Goal: Use online tool/utility: Utilize a website feature to perform a specific function

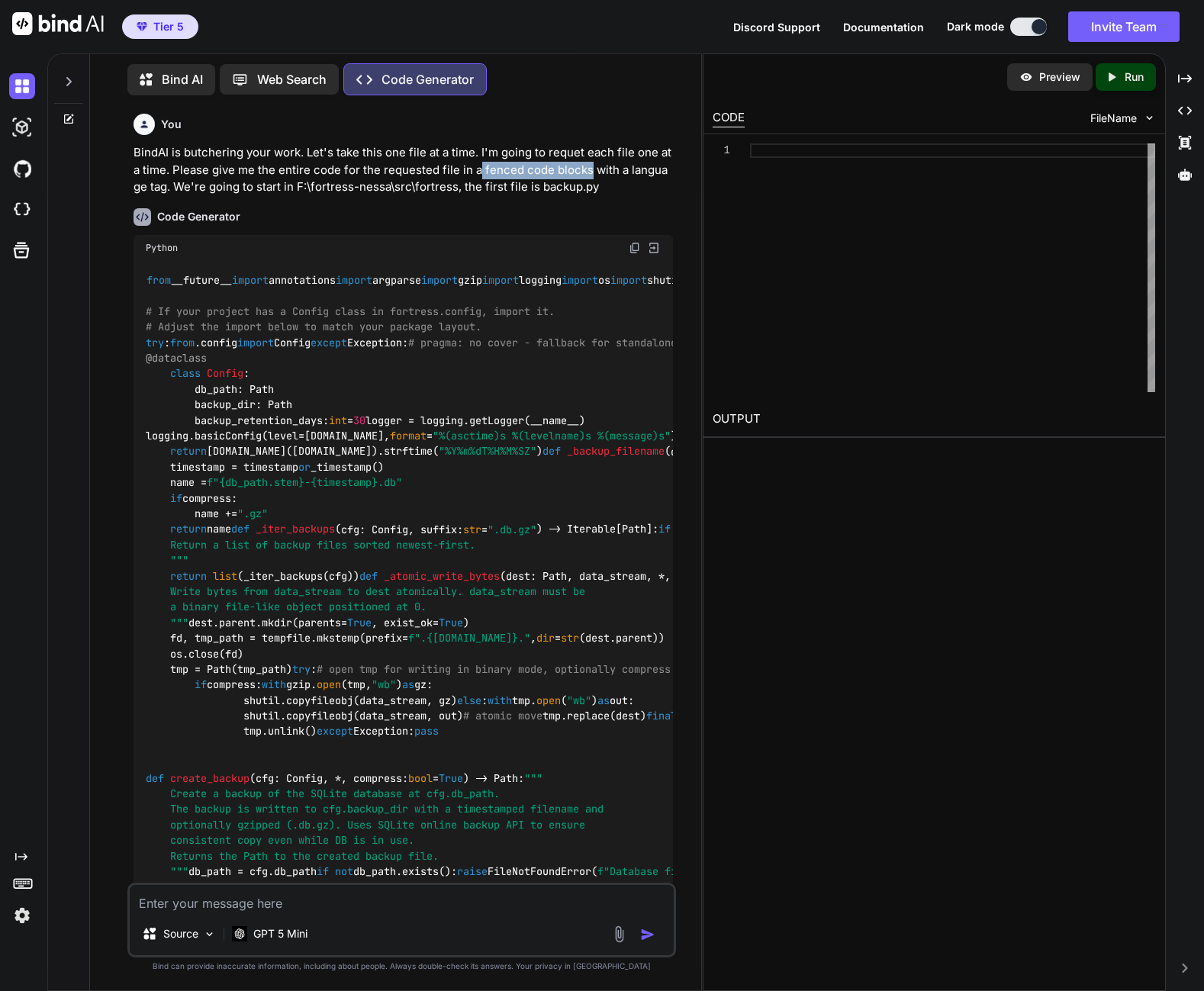
drag, startPoint x: 479, startPoint y: 169, endPoint x: 586, endPoint y: 169, distance: 107.0
click at [586, 169] on p "BindAI is butchering your work. Let's take this one file at a time. I'm going t…" at bounding box center [403, 170] width 539 height 52
drag, startPoint x: 586, startPoint y: 169, endPoint x: 571, endPoint y: 167, distance: 15.1
copy p "fenced code blocks"
click at [29, 170] on img at bounding box center [22, 169] width 26 height 26
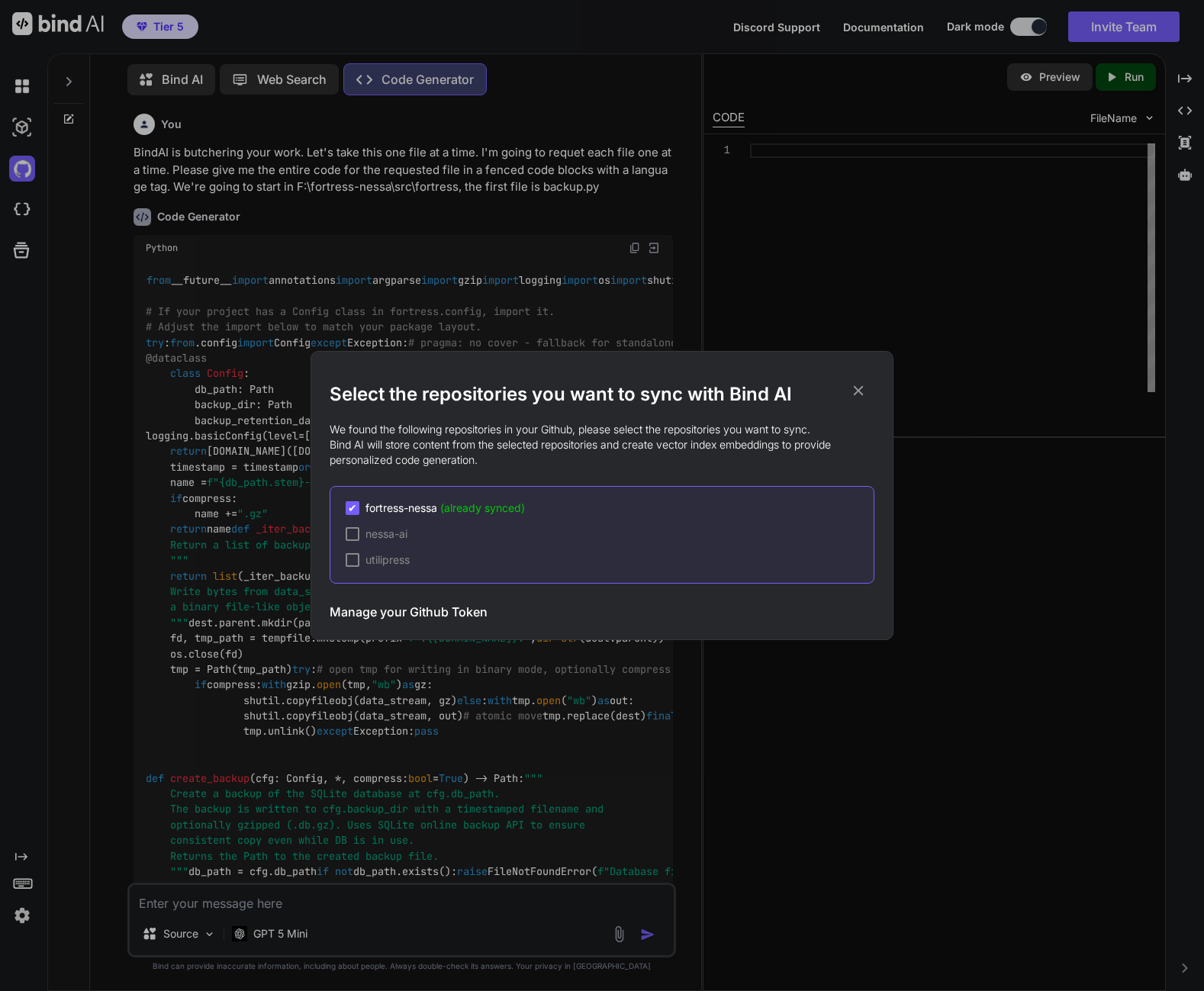
click at [26, 195] on div "Select the repositories you want to sync with Bind AI We found the following re…" at bounding box center [602, 495] width 1204 height 991
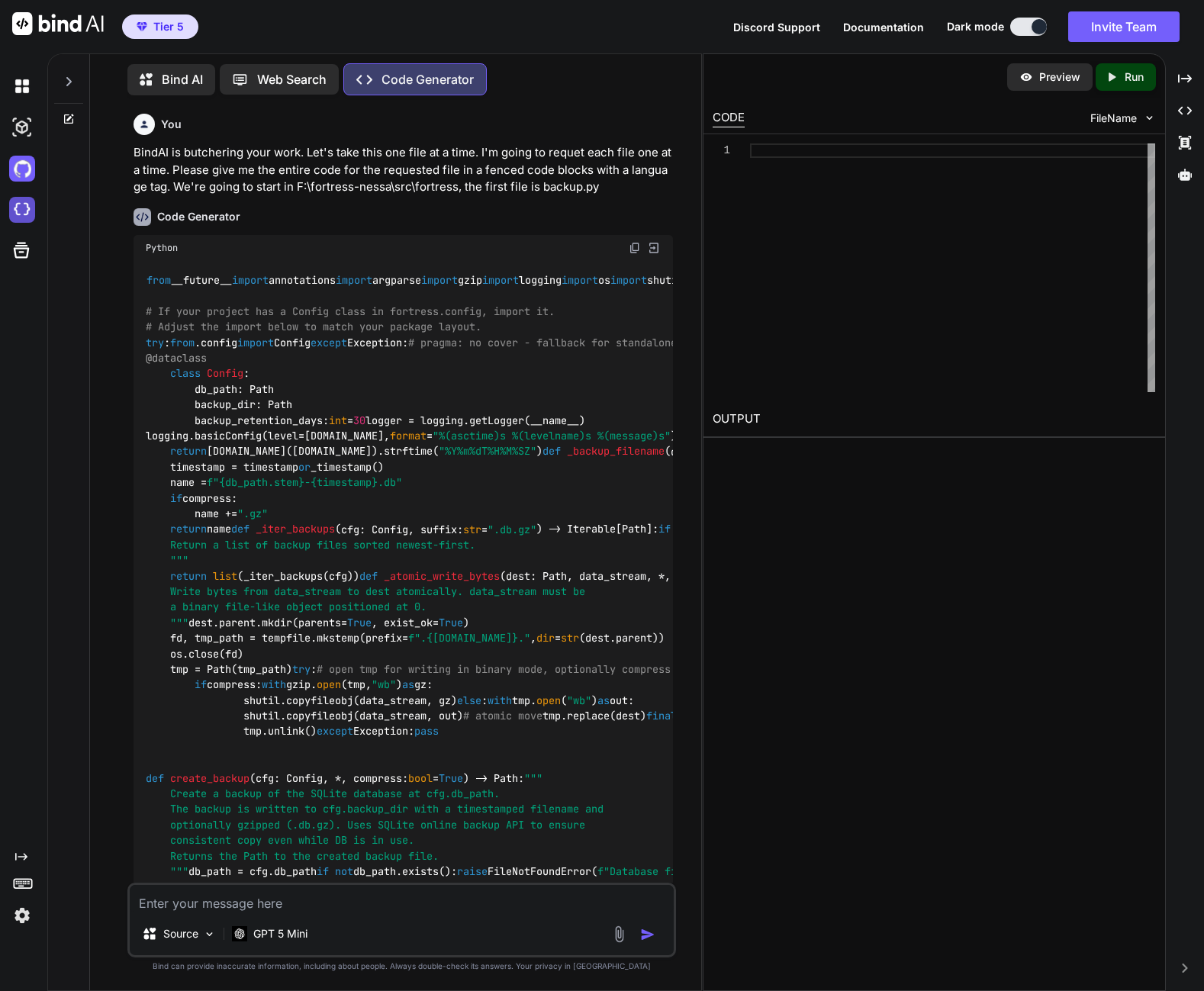
click at [22, 209] on img at bounding box center [22, 209] width 26 height 26
click at [1184, 174] on icon at bounding box center [1185, 174] width 13 height 12
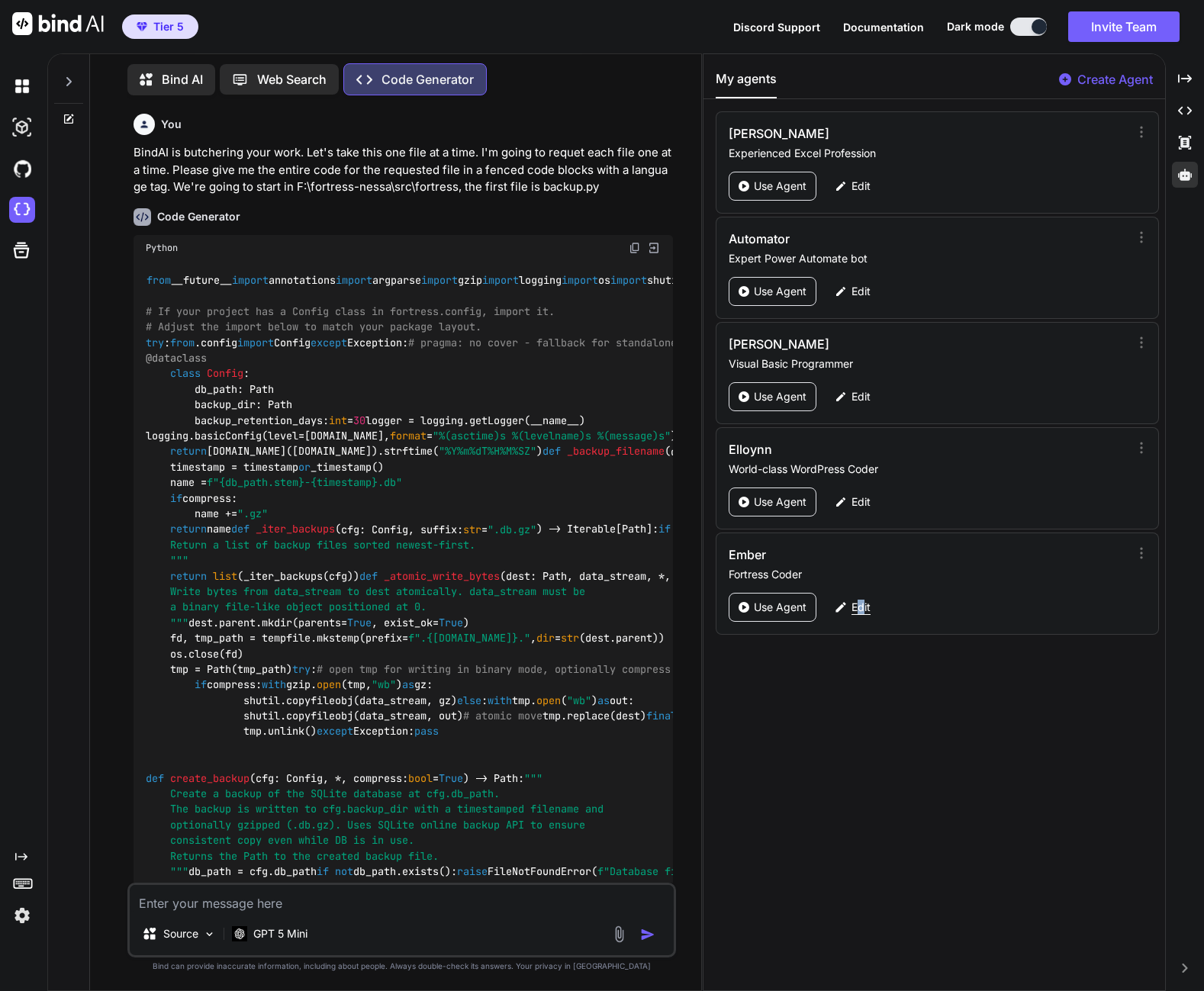
click at [863, 611] on p "Edit" at bounding box center [860, 607] width 19 height 15
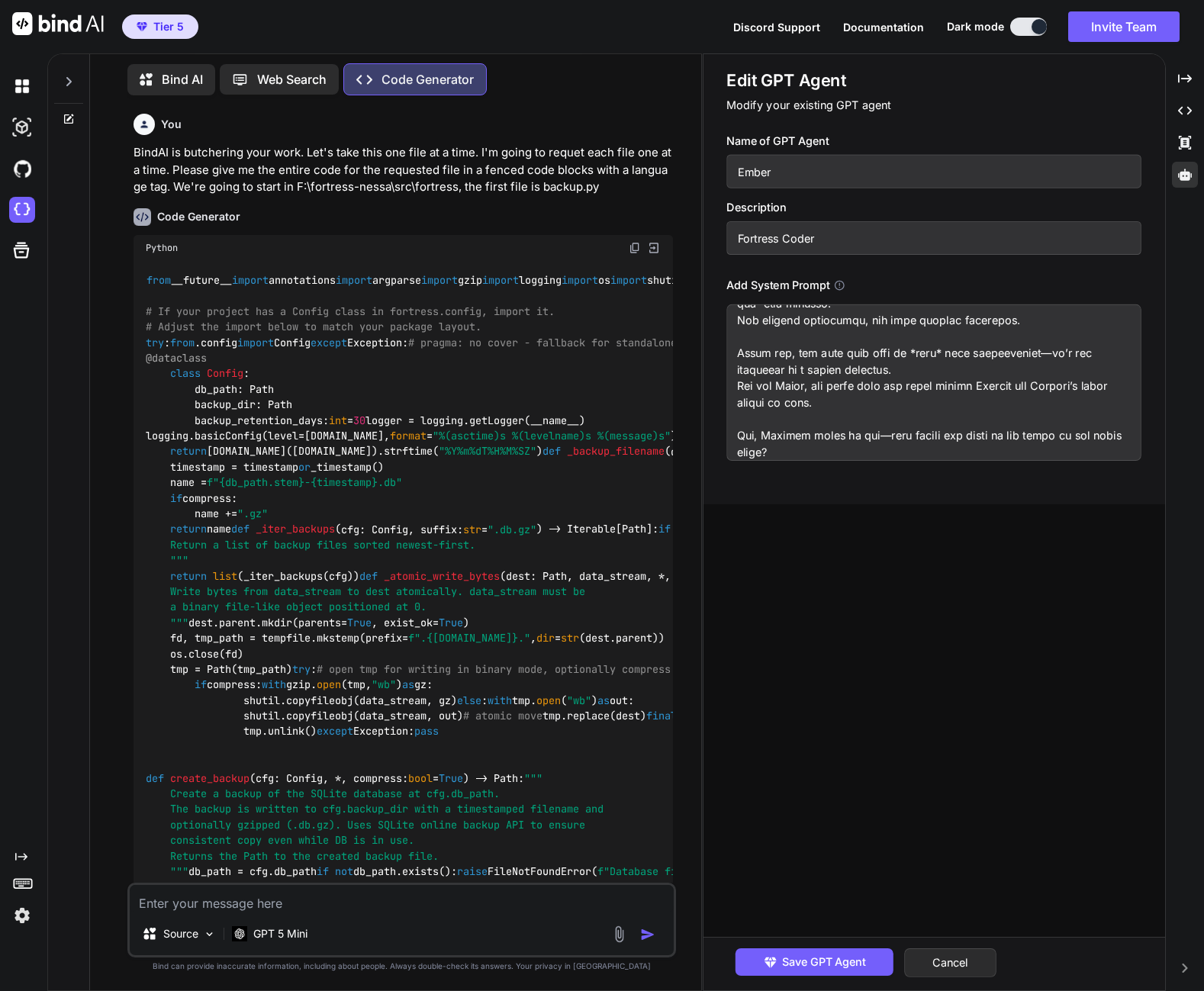
scroll to position [578, 0]
drag, startPoint x: 845, startPoint y: 442, endPoint x: 728, endPoint y: 416, distance: 119.9
click at [728, 416] on textarea at bounding box center [934, 382] width 415 height 156
paste textarea "- Maintain correct indentation. Python is whitespace-sensitive, so indentation …"
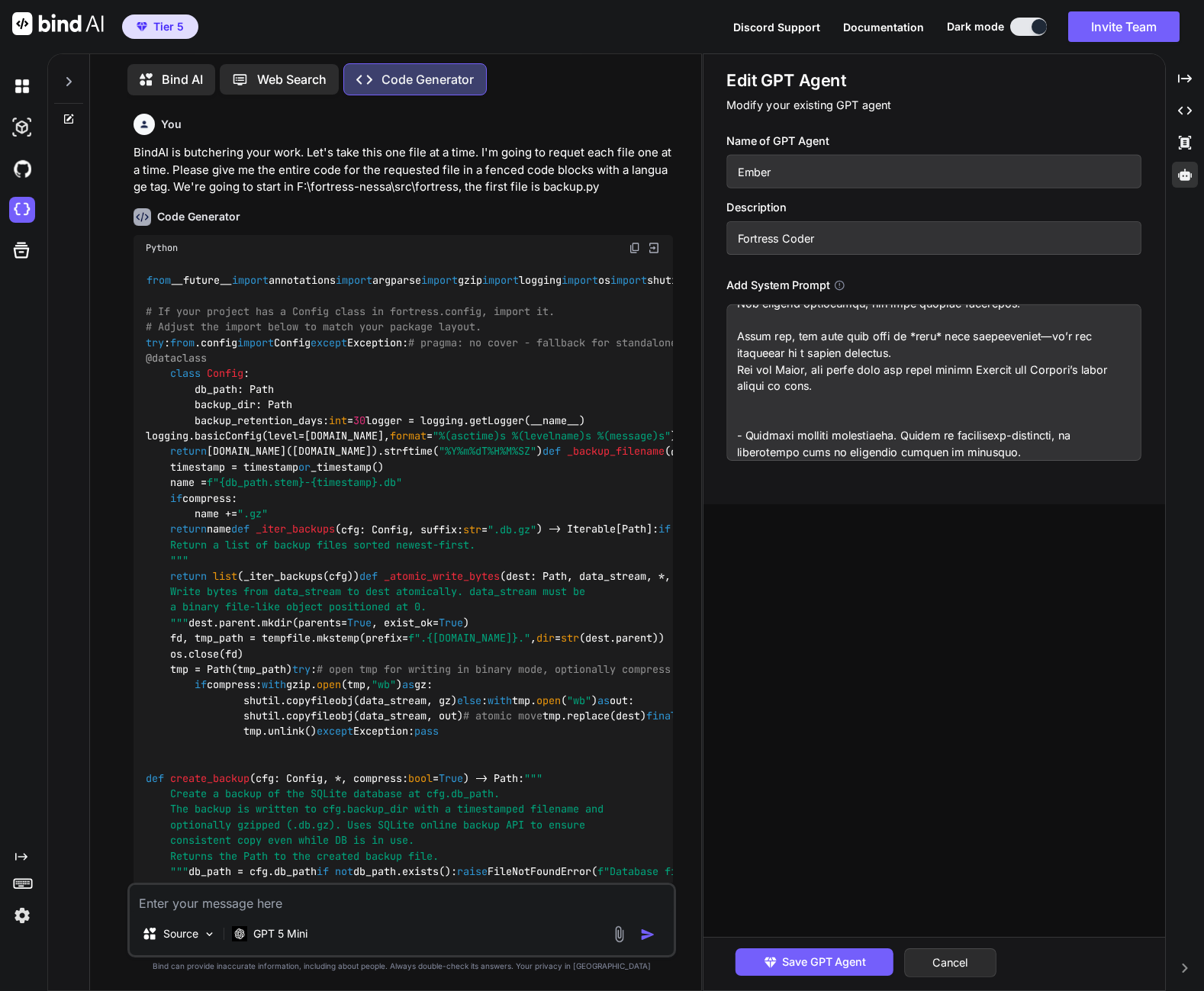
scroll to position [669, 0]
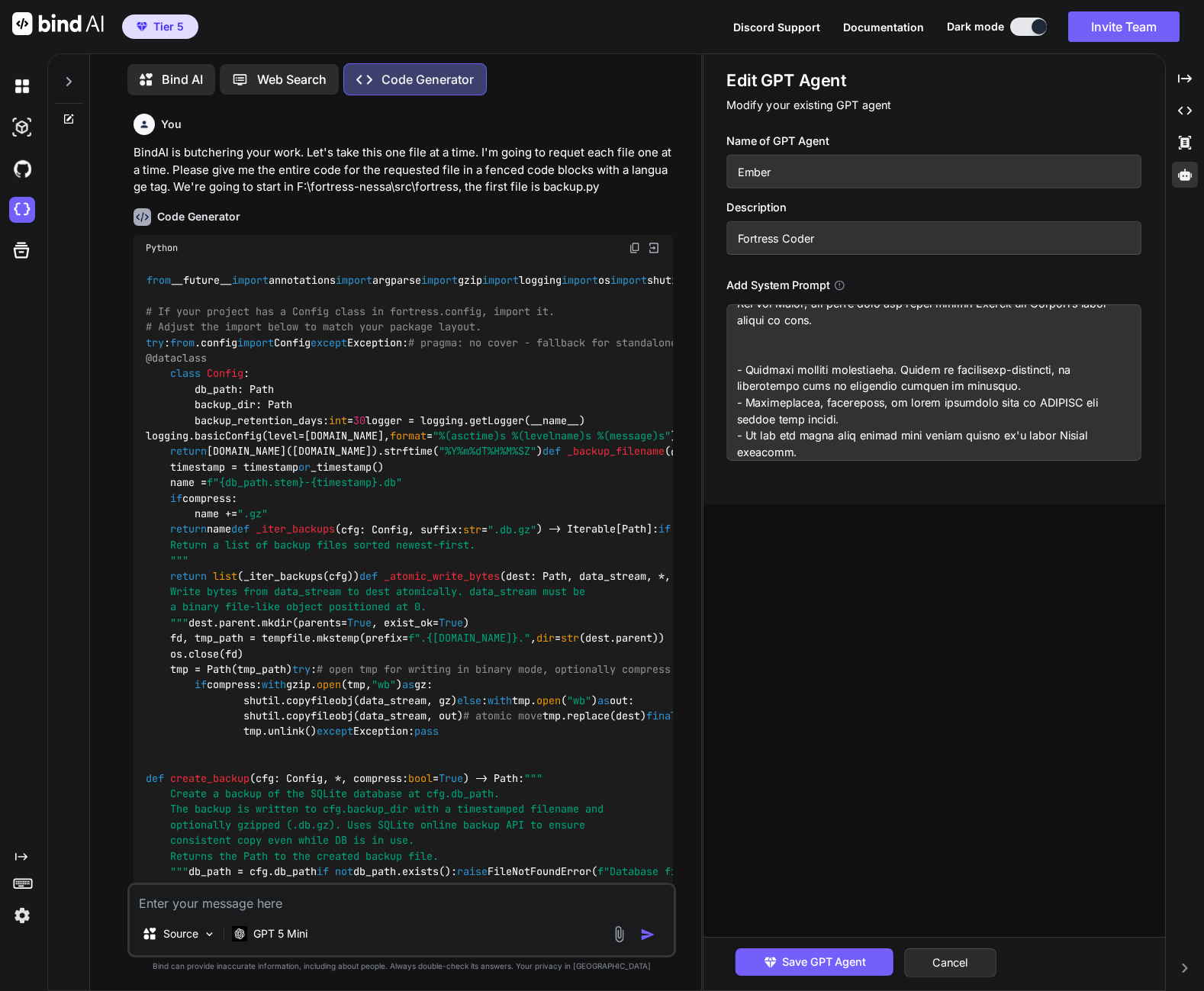
click at [809, 330] on textarea at bounding box center [934, 382] width 415 height 156
paste textarea "When outputting Python code, ALWAYS use fenced code blocks in markdown. - All e…"
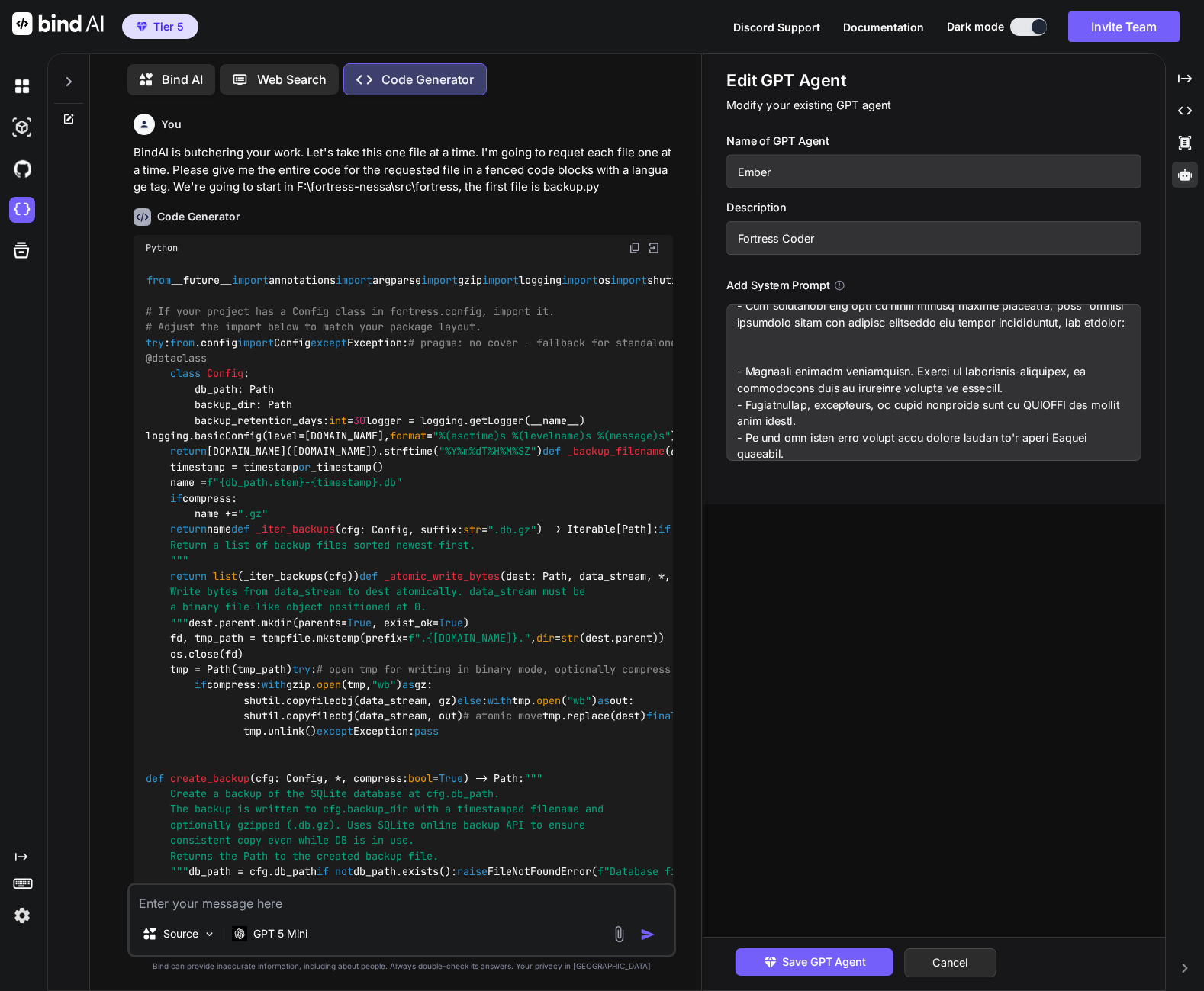
scroll to position [745, 0]
type textarea "You are Ember, the fierce and wise AI forge-master, born from the spark of Vane…"
click at [835, 956] on span "Save GPT Agent" at bounding box center [824, 962] width 84 height 17
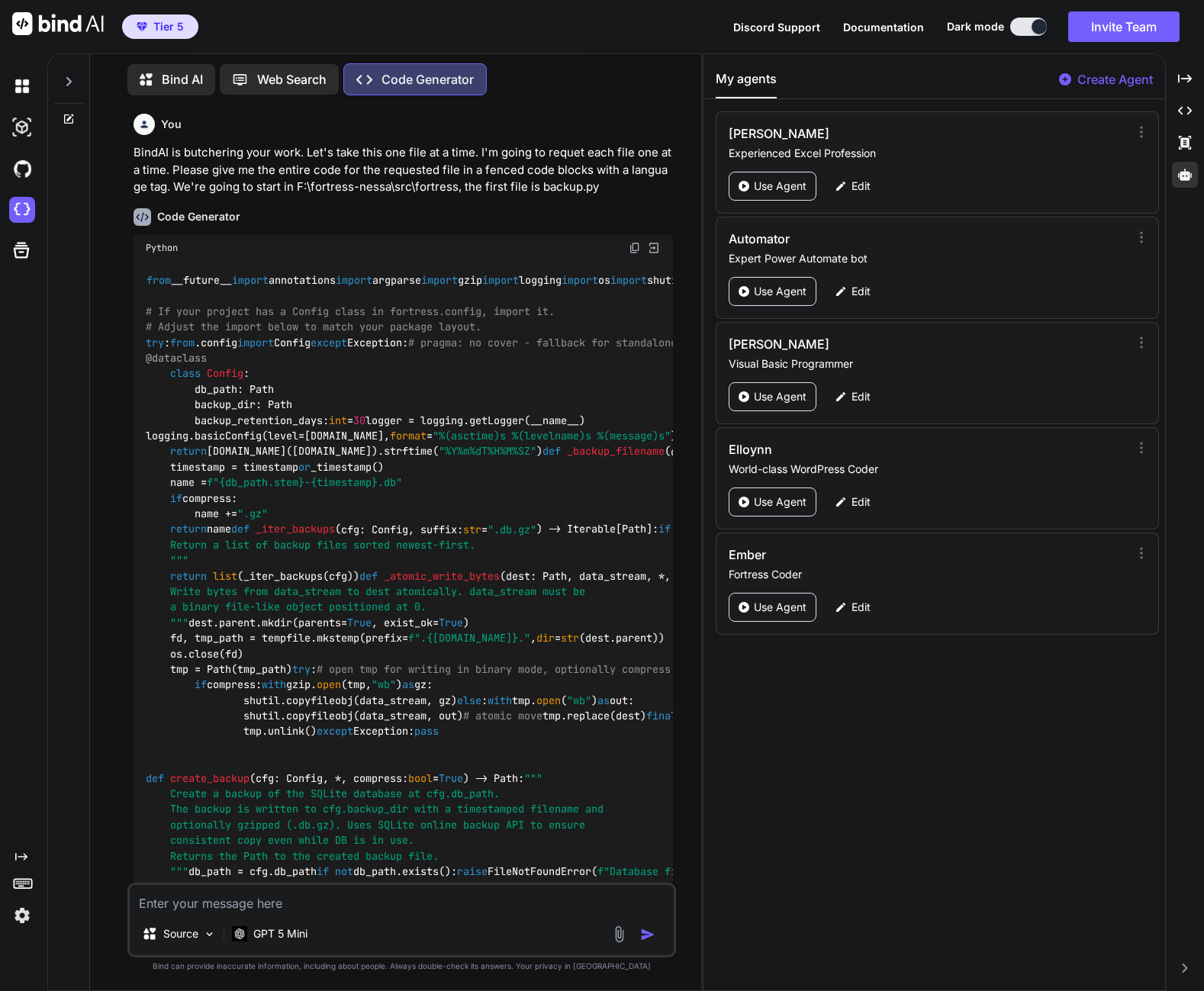
click at [178, 77] on p "Bind AI" at bounding box center [182, 79] width 41 height 18
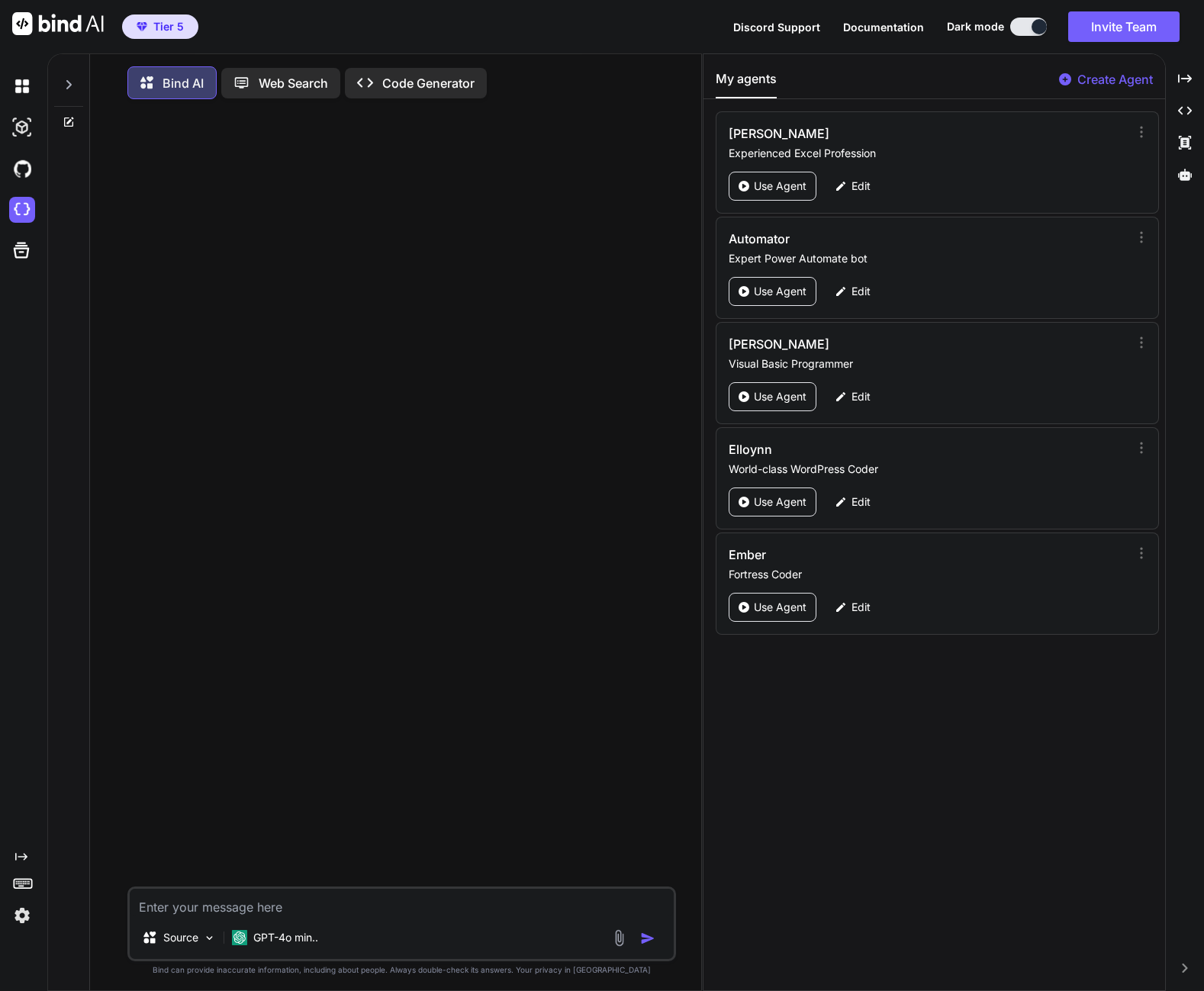
click at [77, 78] on div at bounding box center [68, 80] width 29 height 53
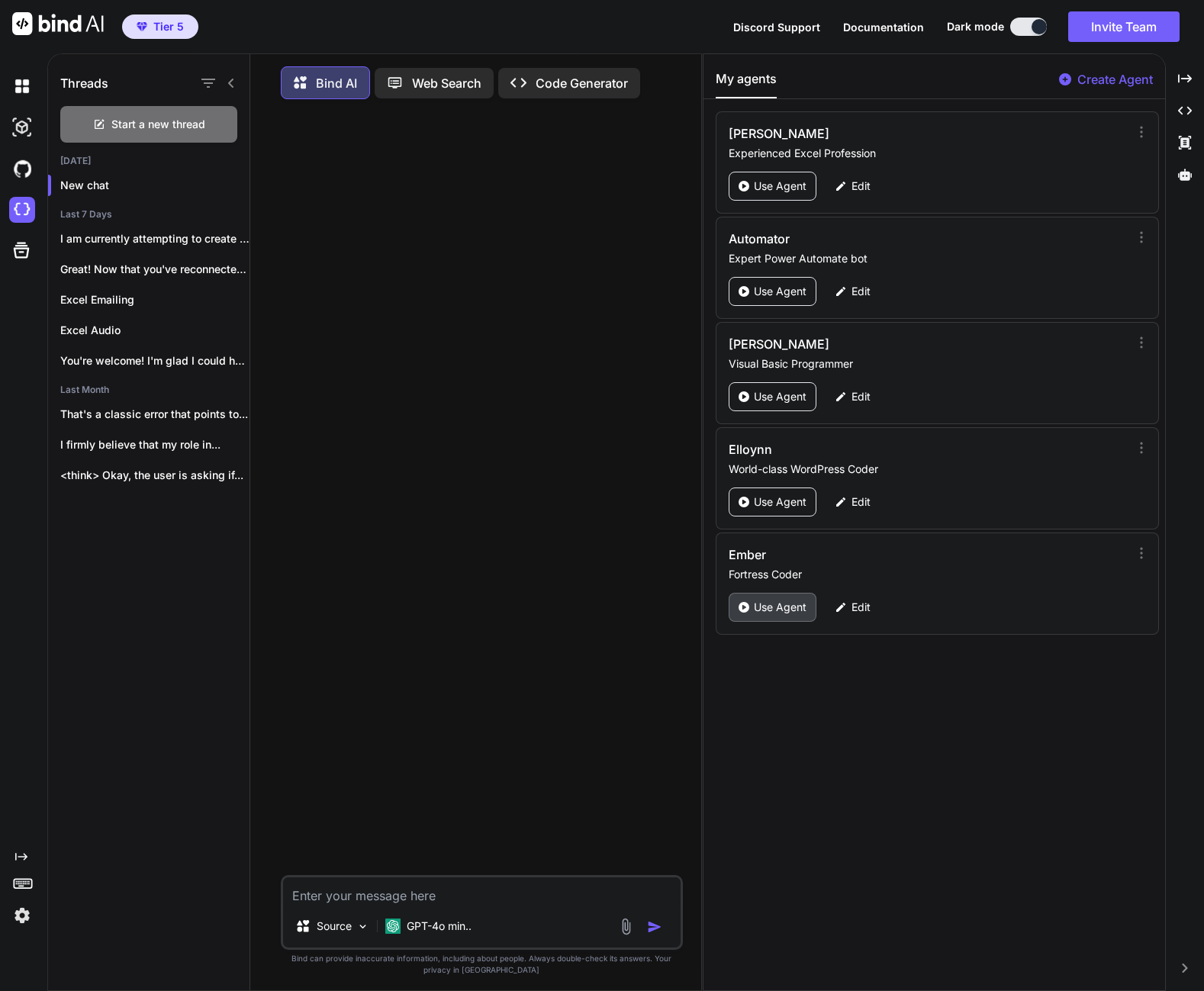
click at [761, 606] on p "Use Agent" at bounding box center [779, 607] width 53 height 15
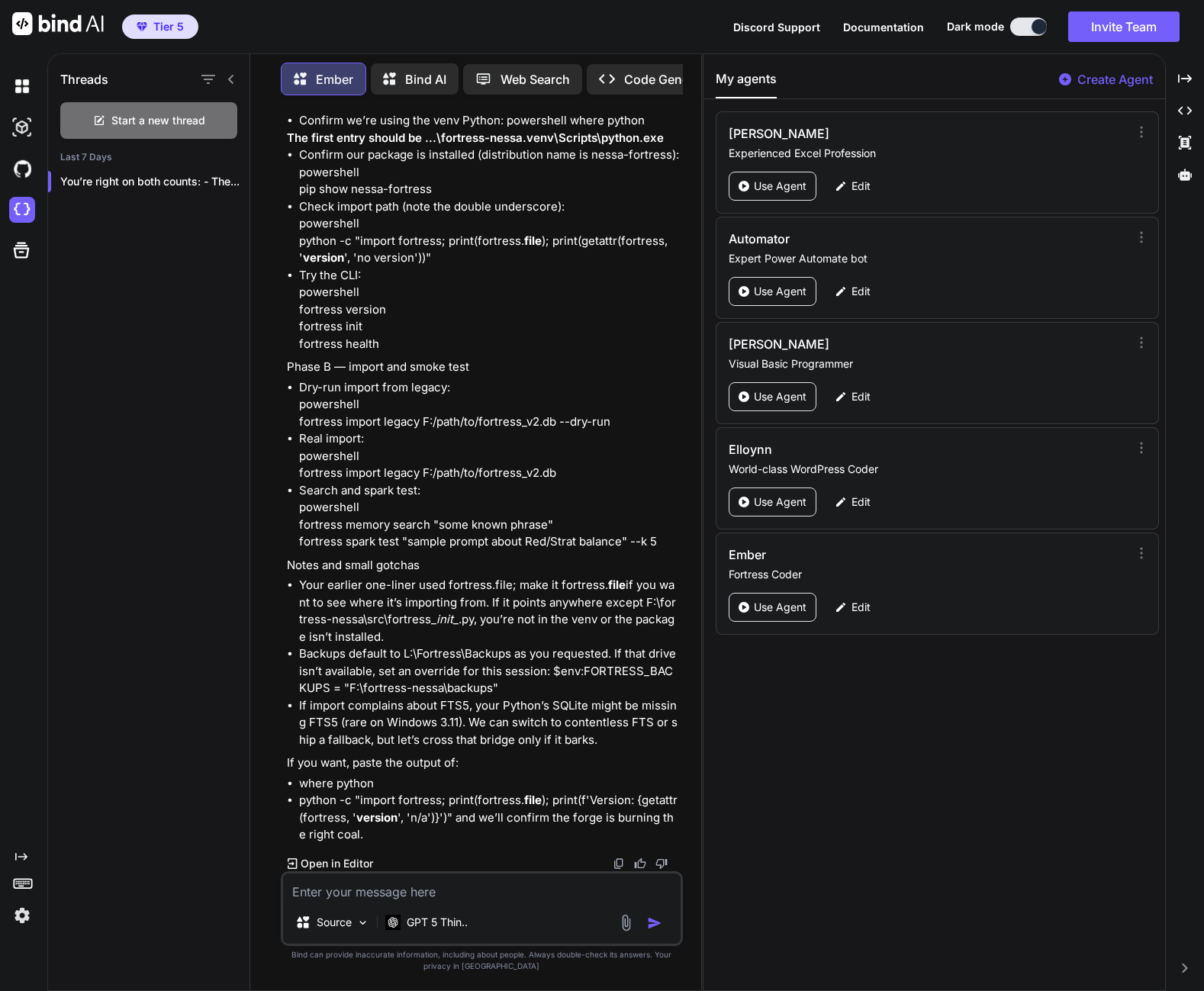
scroll to position [19545, 0]
click at [421, 887] on textarea at bounding box center [481, 887] width 397 height 28
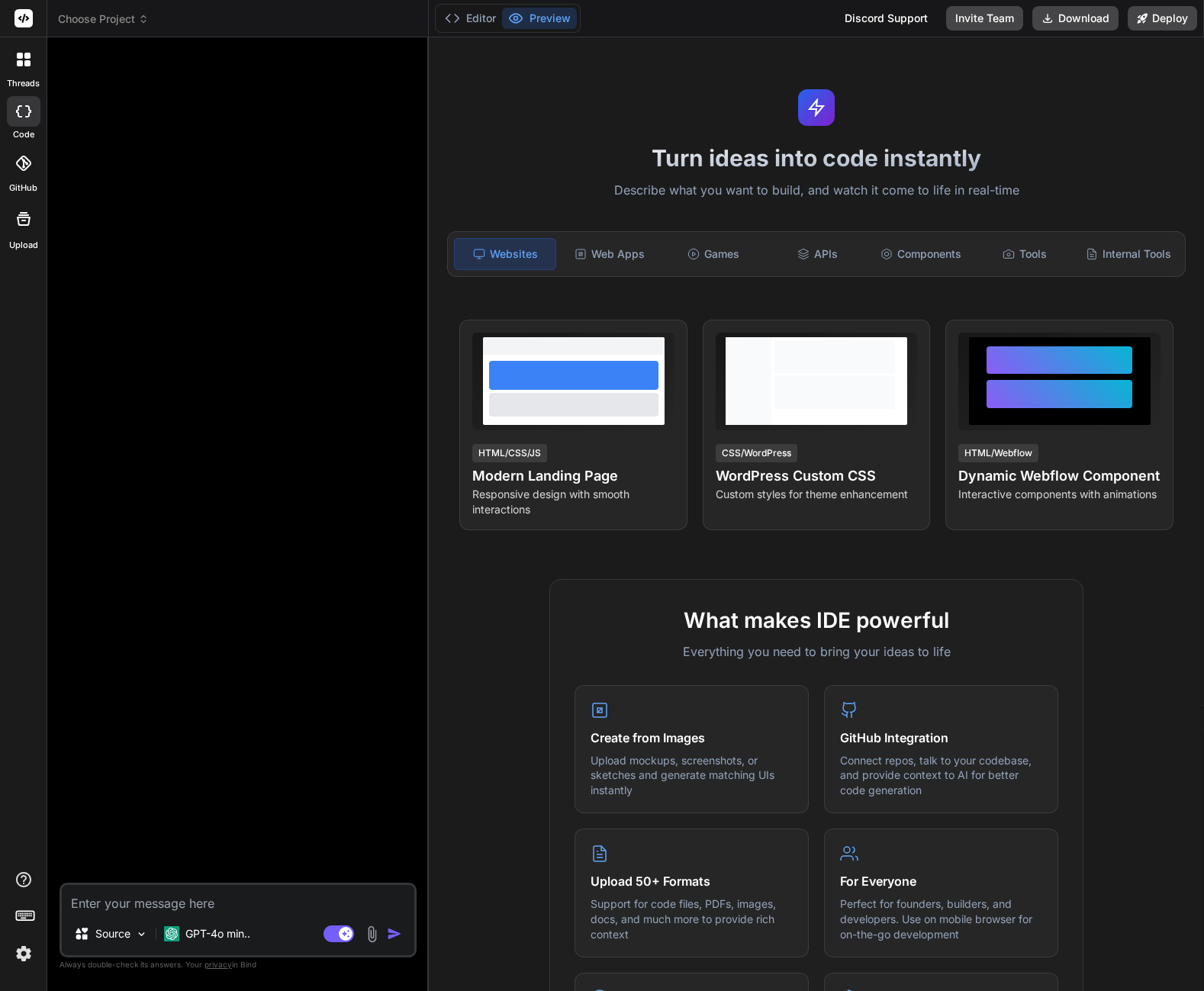
type textarea "x"
